Goal: Task Accomplishment & Management: Manage account settings

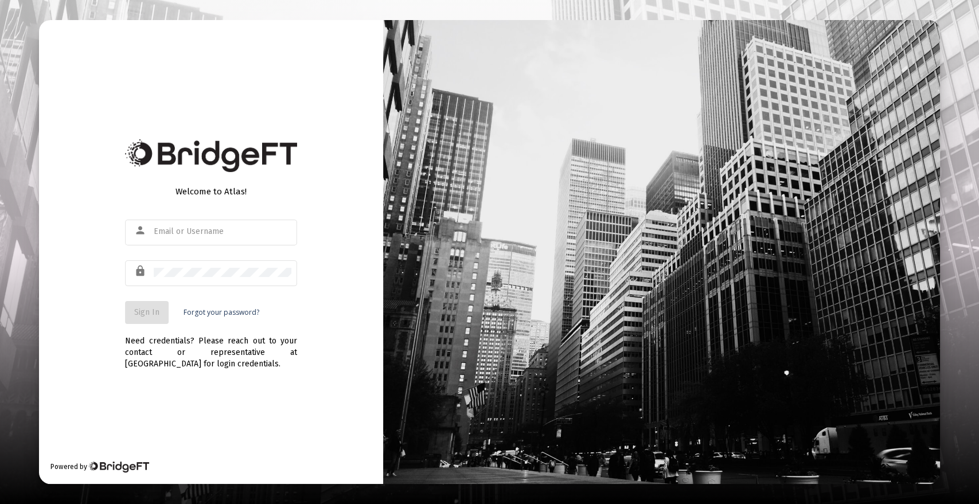
type input "[PERSON_NAME][EMAIL_ADDRESS][DOMAIN_NAME]"
click at [151, 306] on button "Sign In" at bounding box center [147, 312] width 44 height 23
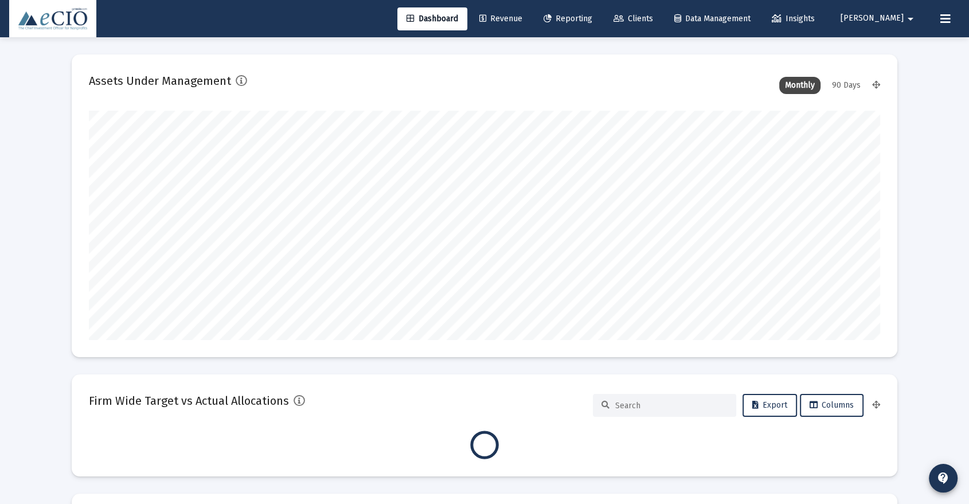
scroll to position [229, 791]
type input "[DATE]"
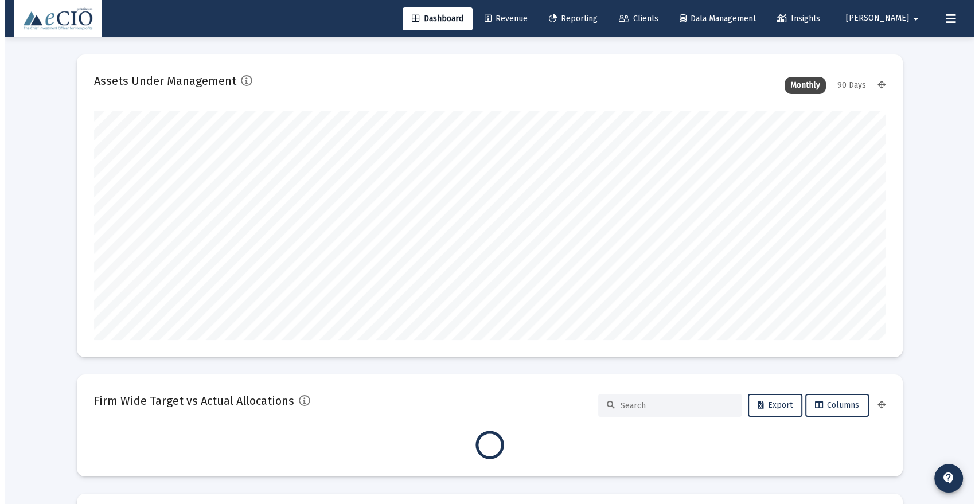
scroll to position [229, 426]
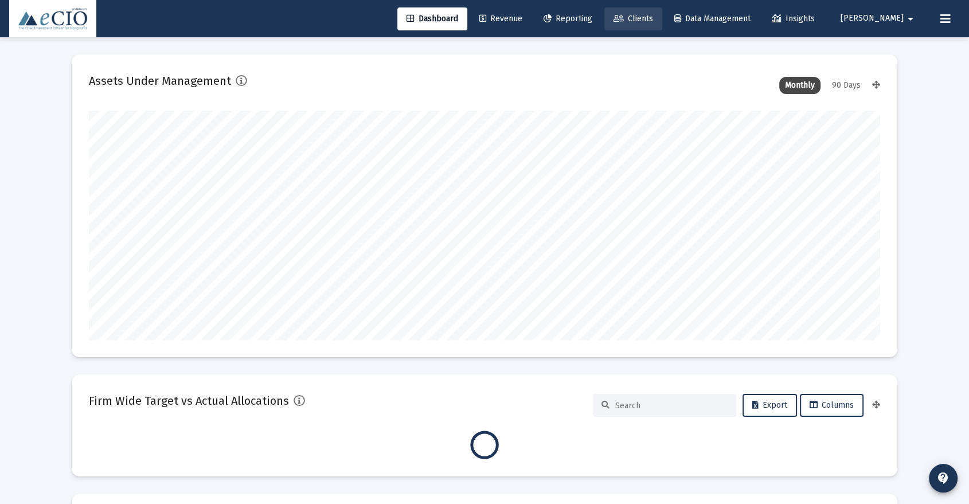
click at [653, 15] on span "Clients" at bounding box center [634, 19] width 40 height 10
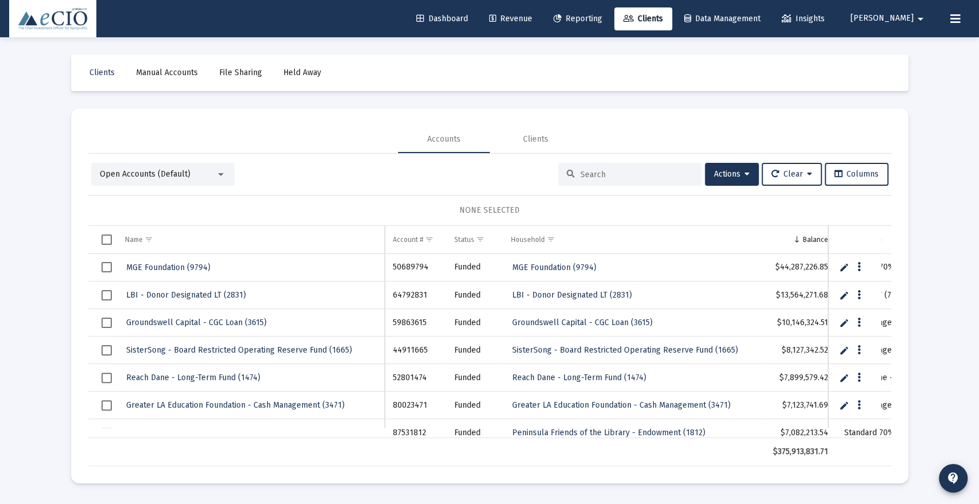
click at [624, 168] on div at bounding box center [629, 174] width 143 height 23
click at [618, 173] on input at bounding box center [636, 175] width 112 height 10
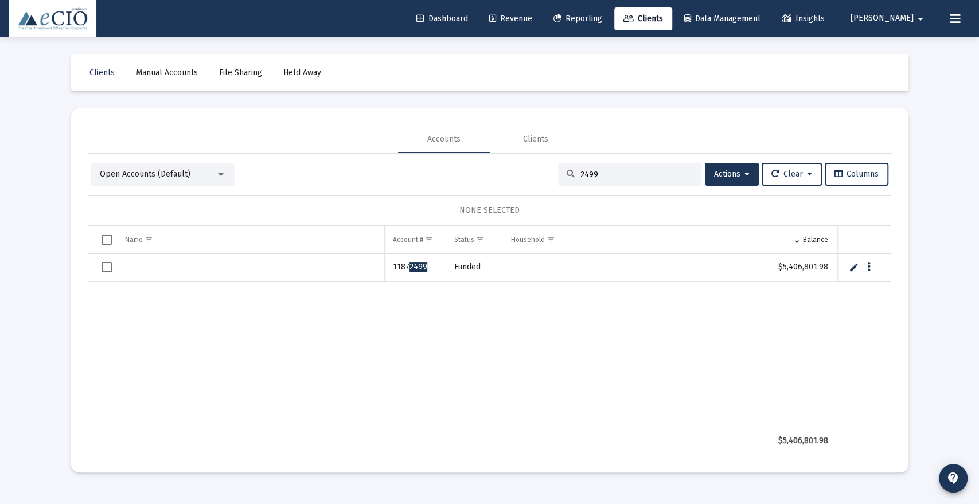
type input "2499"
click at [854, 269] on link "Edit" at bounding box center [854, 267] width 10 height 10
click at [261, 262] on input "Data grid" at bounding box center [251, 268] width 268 height 28
click at [216, 256] on input "Data grid" at bounding box center [251, 268] width 268 height 28
click at [206, 269] on input "Police Foundation's TDF (2499)" at bounding box center [251, 268] width 268 height 28
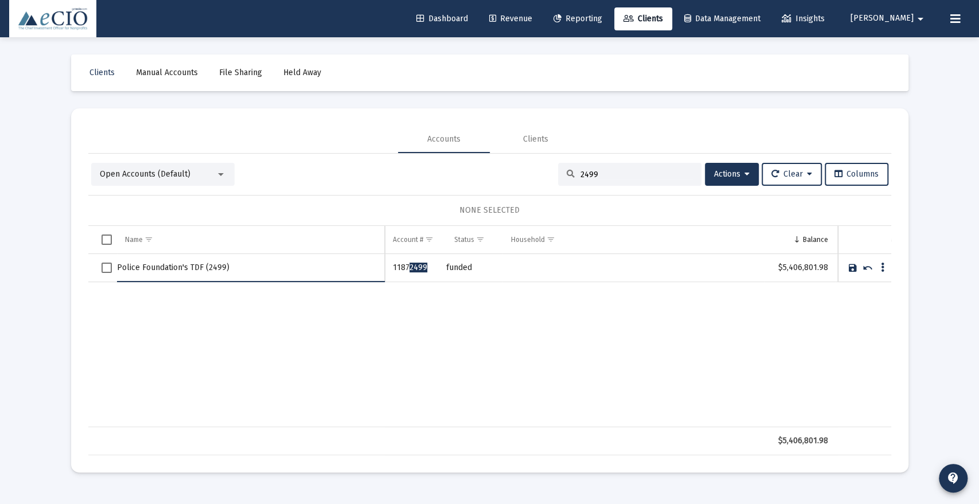
click at [206, 269] on input "Police Foundation's TDF (2499)" at bounding box center [251, 268] width 268 height 28
type input "Police Foundation's TDF (2499)"
click at [847, 267] on link "Save" at bounding box center [852, 268] width 10 height 10
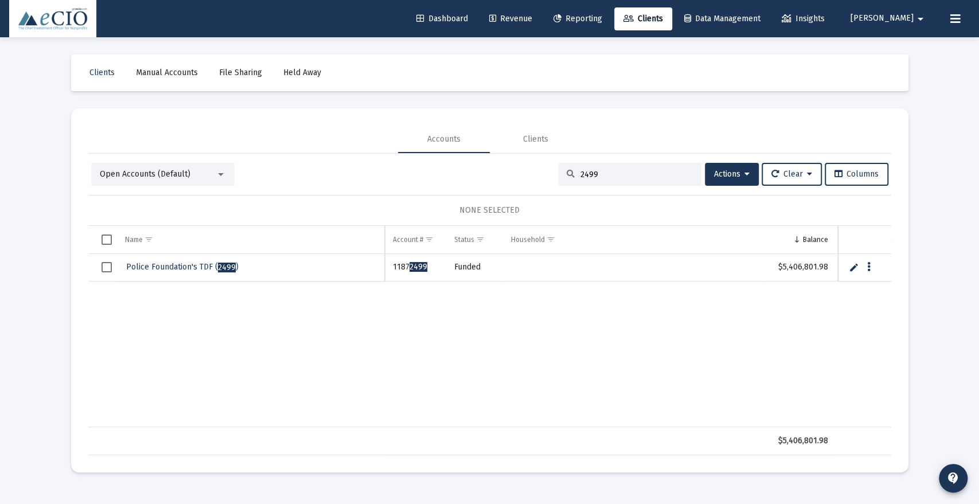
click at [159, 175] on span "Open Accounts (Default)" at bounding box center [145, 174] width 91 height 10
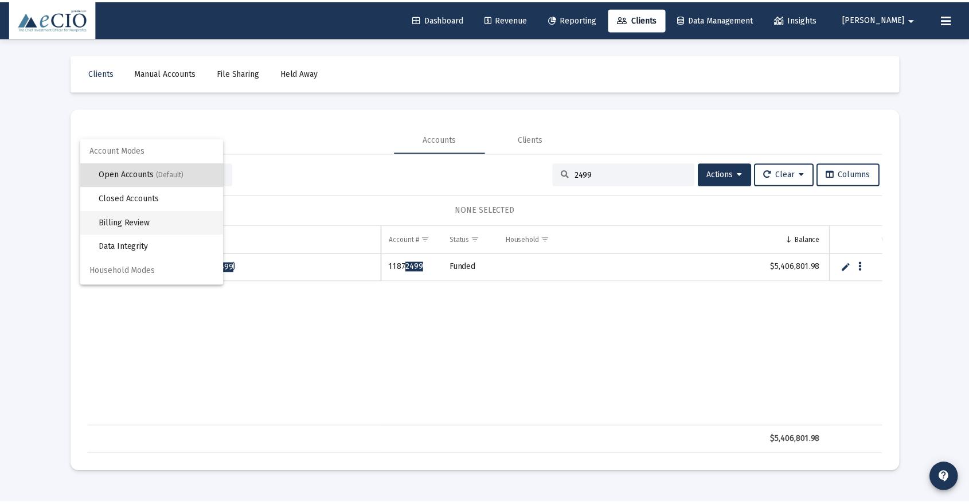
scroll to position [22, 0]
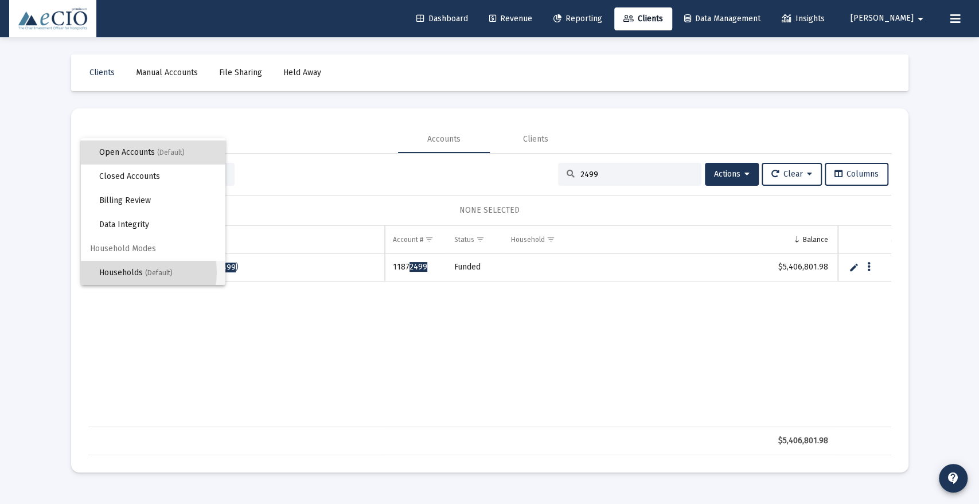
click at [132, 272] on span "Households (Default)" at bounding box center [157, 273] width 117 height 24
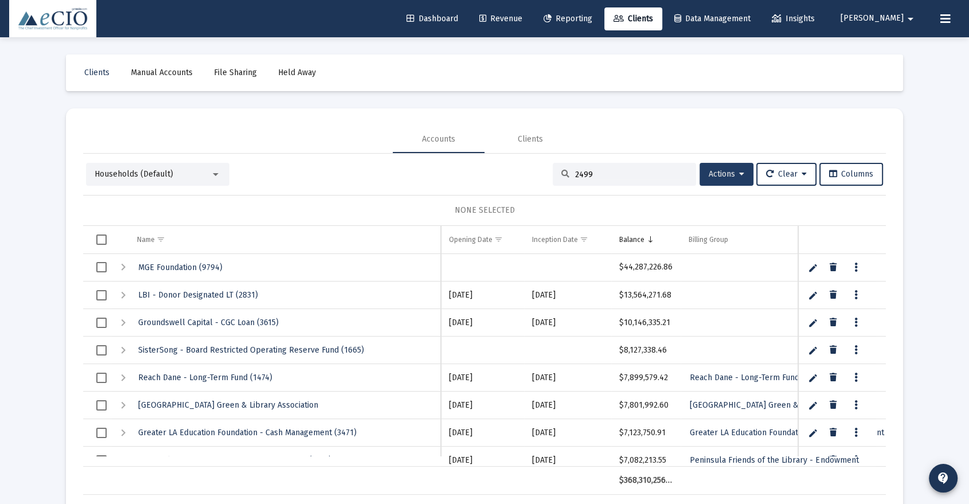
click at [717, 174] on span "Actions" at bounding box center [727, 174] width 36 height 10
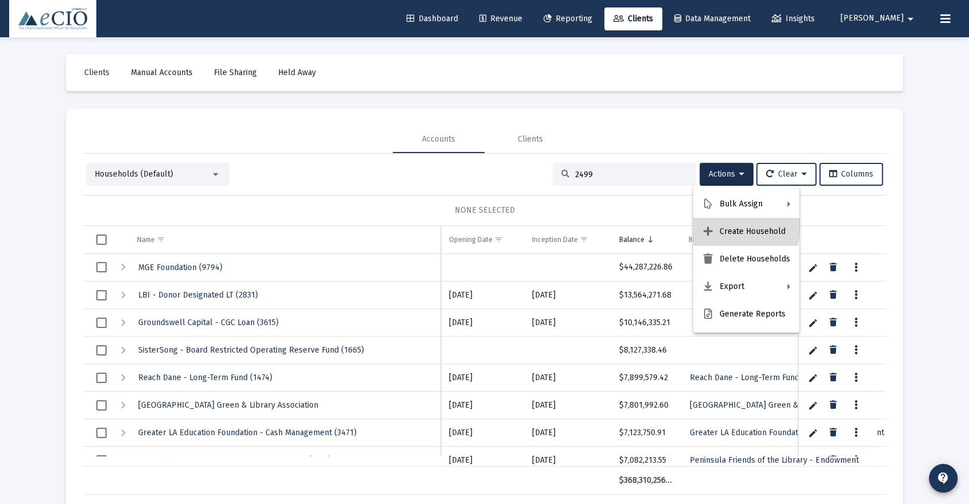
click at [729, 225] on button "Create Household" at bounding box center [746, 232] width 106 height 28
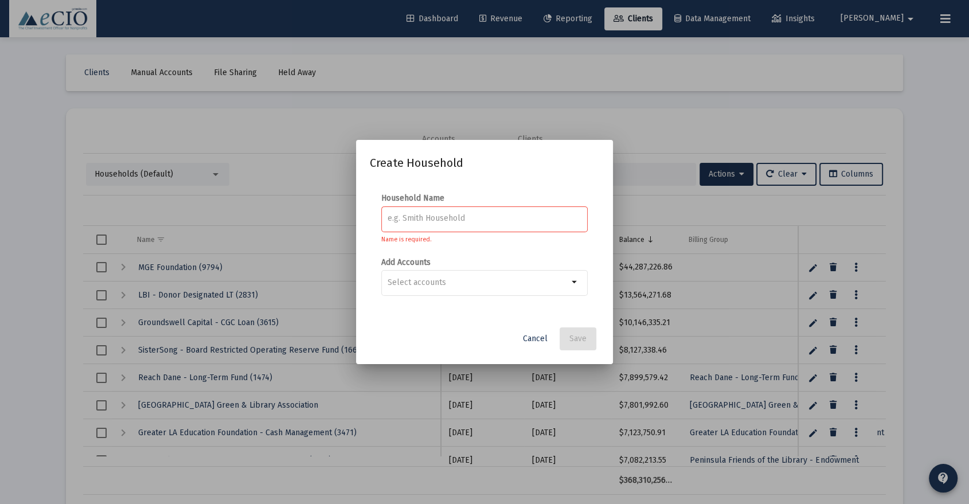
click at [442, 213] on div at bounding box center [485, 218] width 194 height 28
click at [437, 219] on input at bounding box center [485, 218] width 194 height 9
paste input "Police Foundation's TDF (2499)"
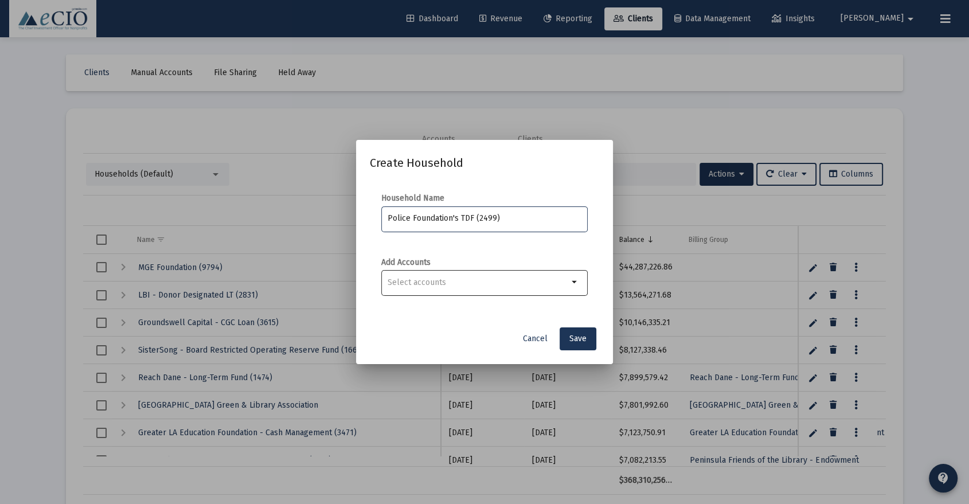
type input "Police Foundation's TDF (2499)"
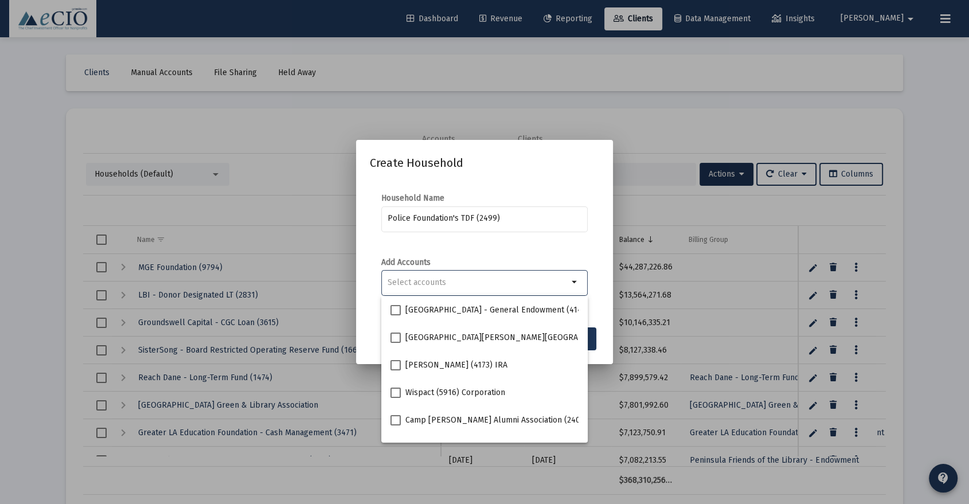
click at [438, 277] on div "Selection" at bounding box center [477, 283] width 185 height 14
paste input "Police Foundation's TDF (2499)"
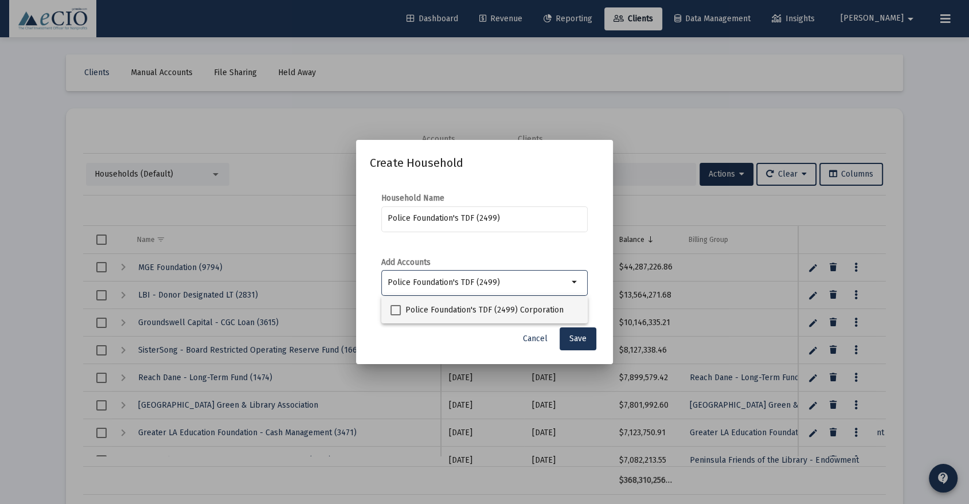
type input "Police Foundation's TDF (2499)"
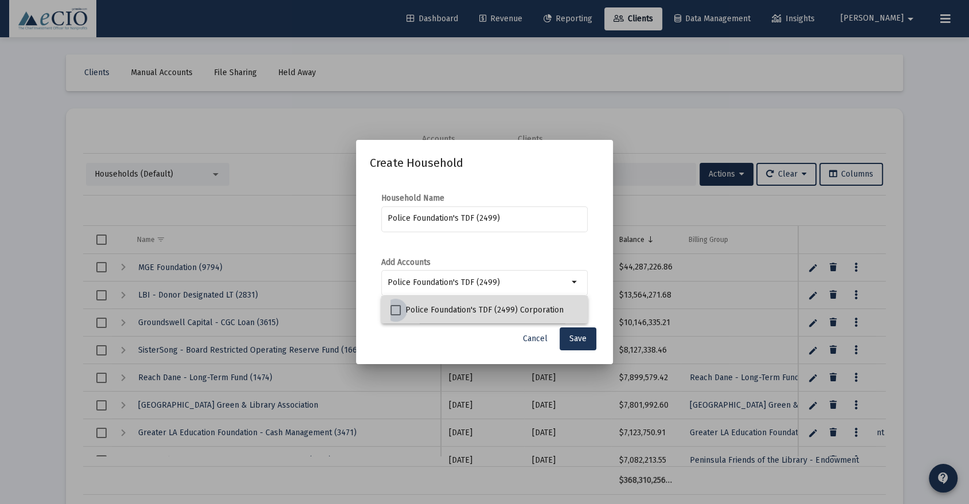
click at [431, 303] on span "Police Foundation's TDF (2499) Corporation" at bounding box center [484, 310] width 158 height 14
click at [396, 315] on input "Police Foundation's TDF (2499) Corporation" at bounding box center [395, 315] width 1 height 1
checkbox input "true"
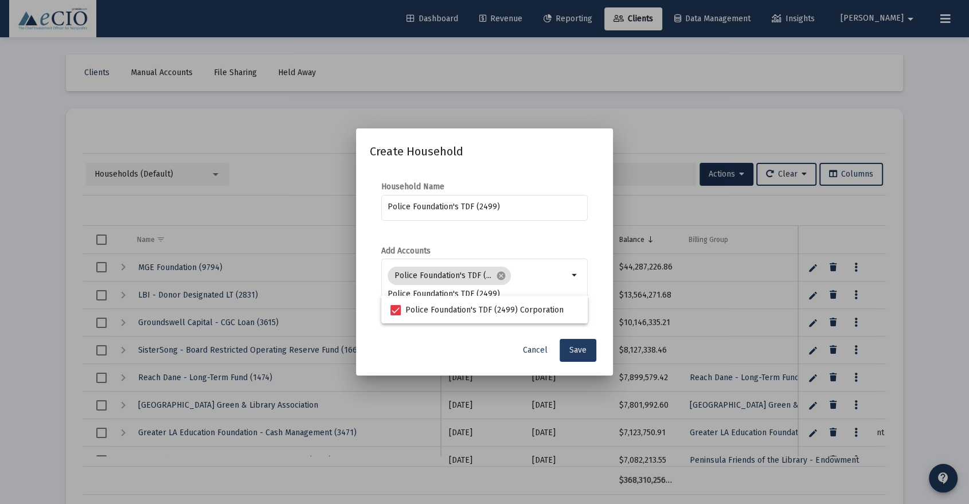
click at [587, 346] on button "Save" at bounding box center [578, 350] width 37 height 23
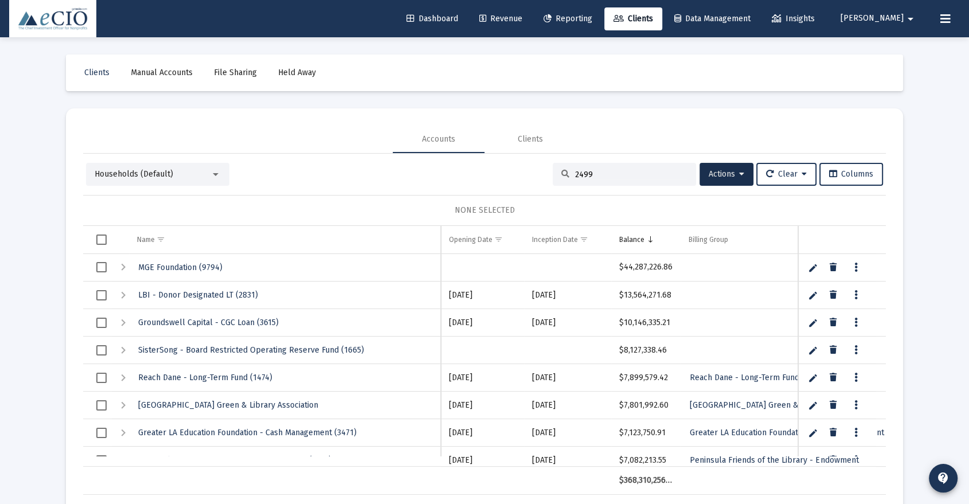
click at [585, 170] on input "2499" at bounding box center [631, 175] width 112 height 10
type input "2"
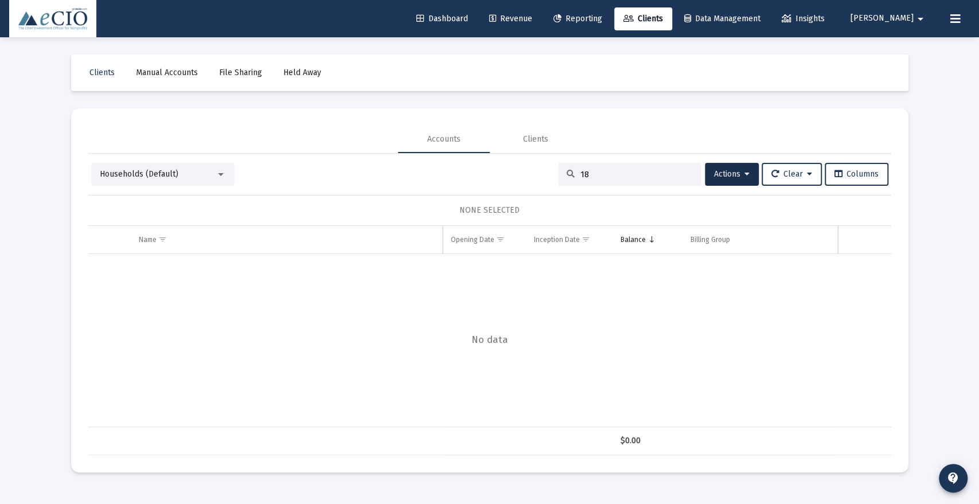
type input "1"
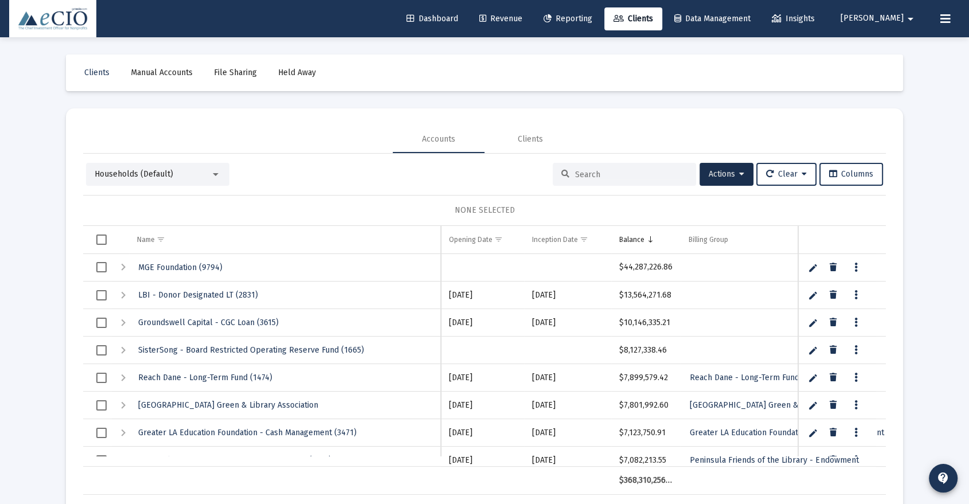
click at [139, 169] on span "Households (Default)" at bounding box center [134, 174] width 79 height 10
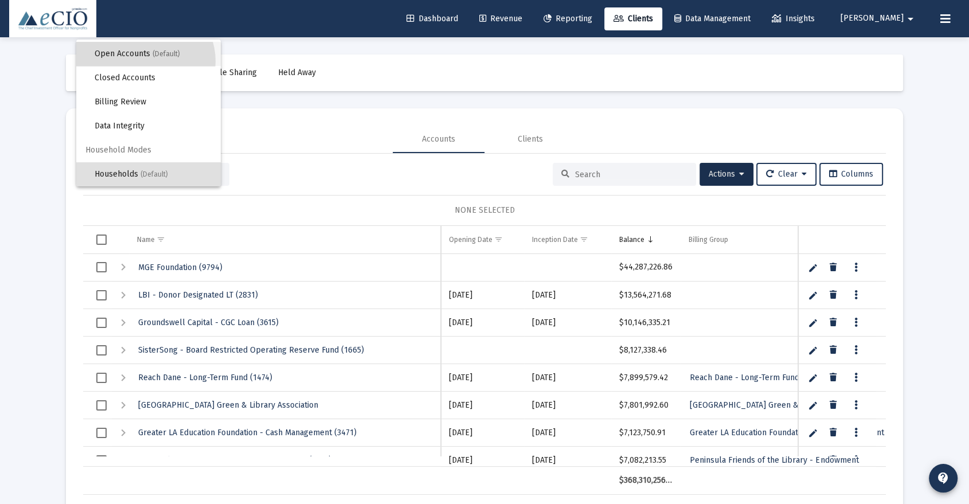
click at [144, 61] on span "Open Accounts (Default)" at bounding box center [153, 54] width 117 height 24
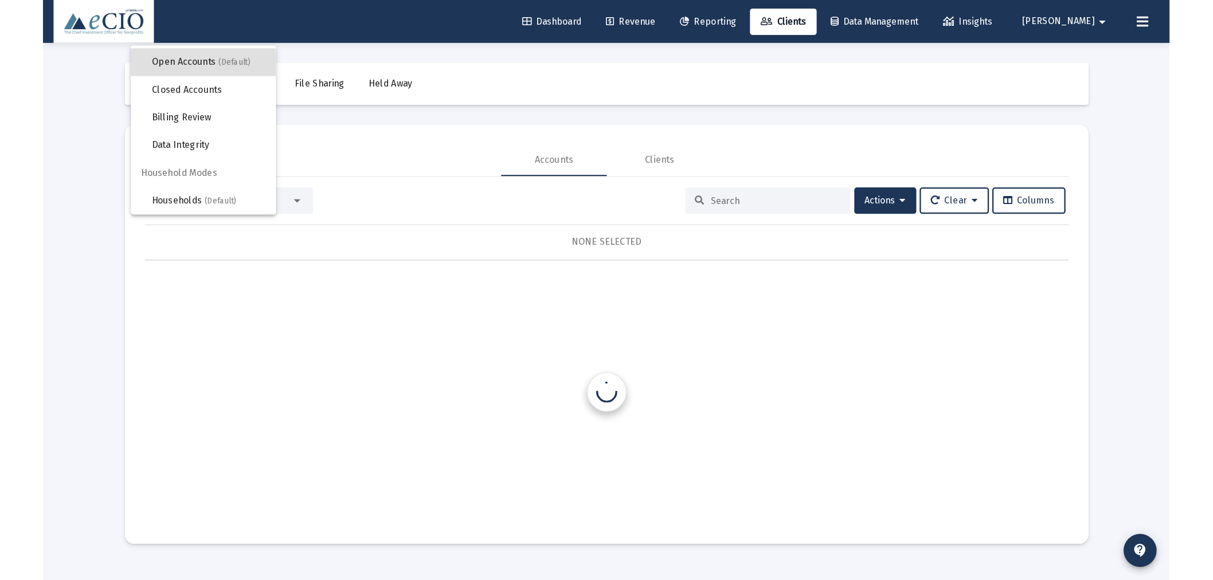
scroll to position [0, 0]
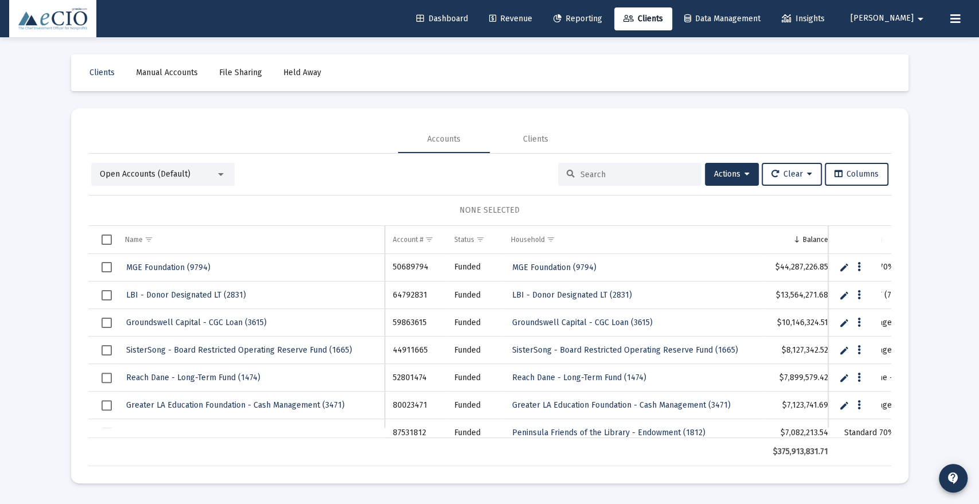
click at [602, 173] on input at bounding box center [636, 175] width 112 height 10
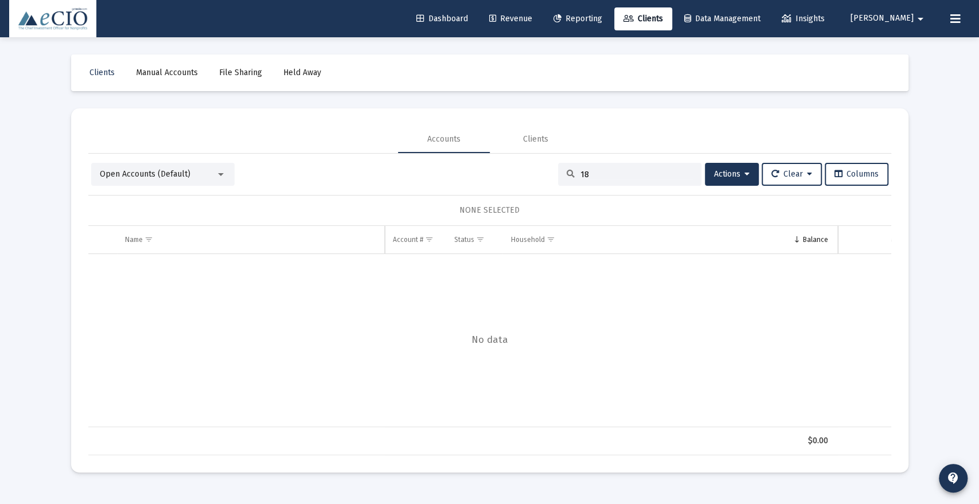
type input "1"
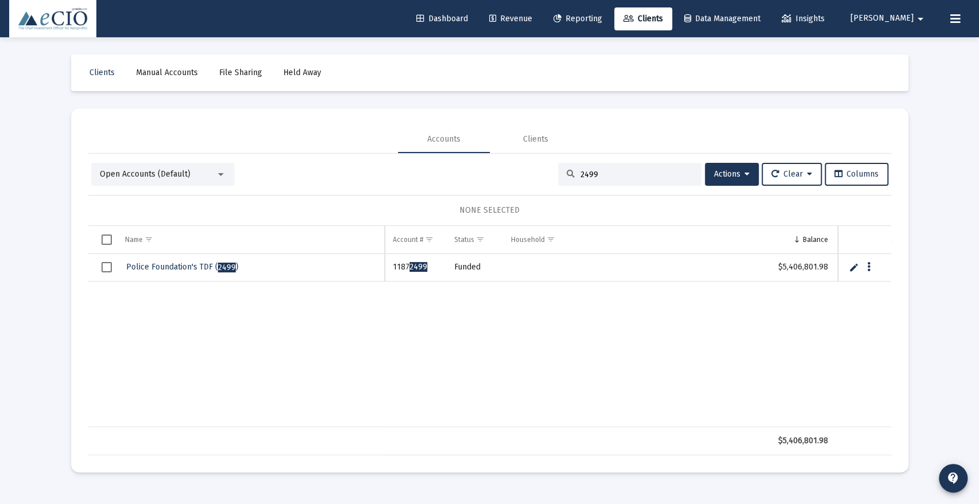
type input "2499"
click at [185, 268] on span "Police Foundation's TDF ( 2499 )" at bounding box center [182, 267] width 112 height 10
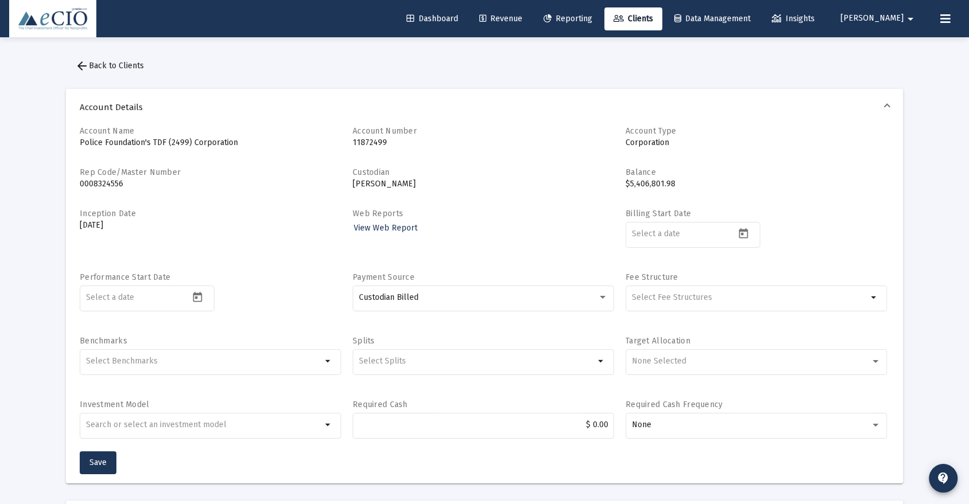
click at [369, 141] on p "11872499" at bounding box center [483, 142] width 261 height 11
copy p "11872499"
